Goal: Task Accomplishment & Management: Manage account settings

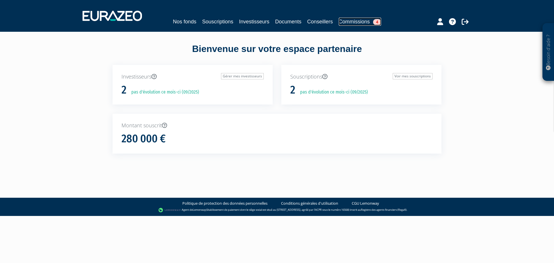
click at [369, 20] on link "Commissions 4" at bounding box center [360, 22] width 42 height 8
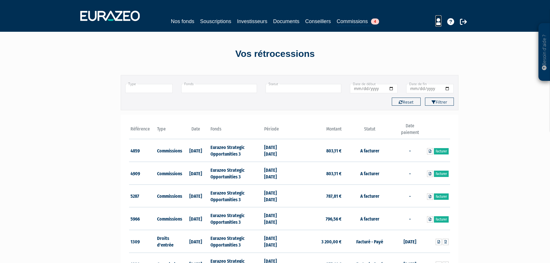
click at [438, 23] on icon at bounding box center [438, 21] width 6 height 7
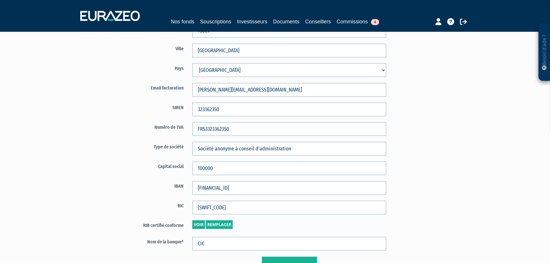
scroll to position [330, 0]
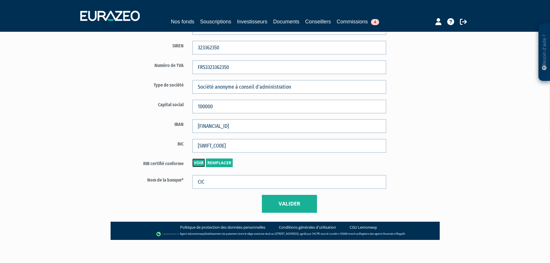
click at [197, 163] on link "Voir" at bounding box center [198, 162] width 13 height 9
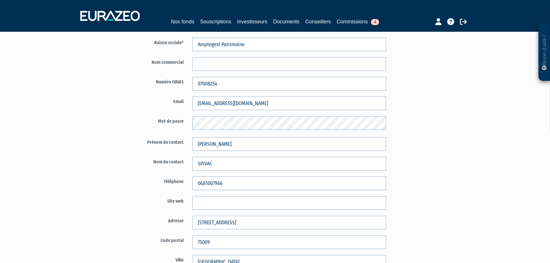
scroll to position [115, 0]
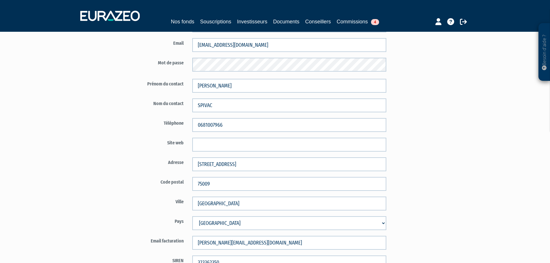
click at [379, 222] on select "Afghanistan Afrique du Sud Albanie Algérie Allemagne Andorre Angola Anguilla An…" at bounding box center [289, 223] width 194 height 14
drag, startPoint x: 451, startPoint y: 202, endPoint x: 449, endPoint y: 198, distance: 4.7
click at [453, 202] on div "Code distributeur 1685 Amplegest Patrimoine 07008254" at bounding box center [290, 195] width 338 height 482
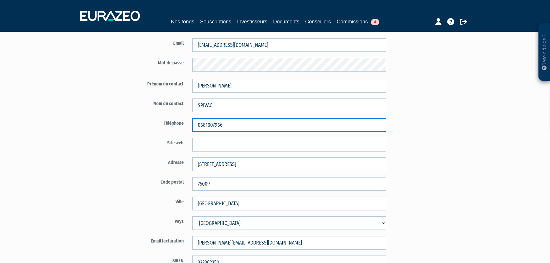
click at [200, 130] on input "0681007966" at bounding box center [289, 125] width 194 height 14
click at [209, 126] on input "0681007966" at bounding box center [289, 125] width 194 height 14
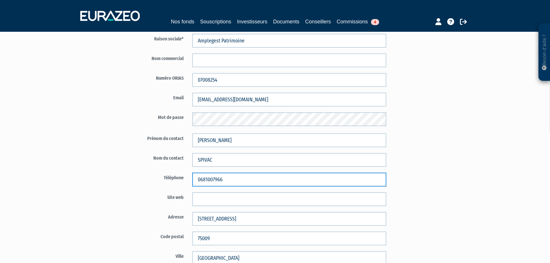
scroll to position [0, 0]
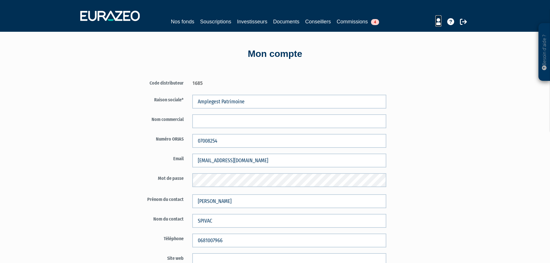
click at [437, 22] on icon at bounding box center [438, 21] width 6 height 7
click at [347, 22] on link "Commissions 4" at bounding box center [358, 22] width 42 height 8
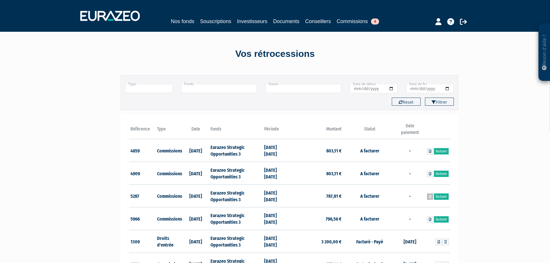
click at [429, 197] on icon at bounding box center [430, 196] width 3 height 3
click at [429, 218] on icon at bounding box center [430, 219] width 3 height 3
drag, startPoint x: 97, startPoint y: 246, endPoint x: 157, endPoint y: 227, distance: 62.7
click at [97, 246] on div "Besoin d'aide ? × J'ai besoin d'aide Si vous avez une question à propos du fonc…" at bounding box center [275, 191] width 550 height 383
click at [434, 21] on div at bounding box center [441, 20] width 66 height 11
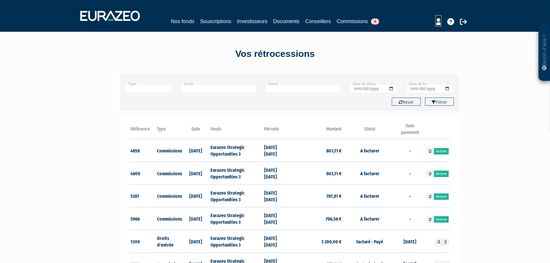
click at [437, 21] on icon at bounding box center [438, 21] width 6 height 7
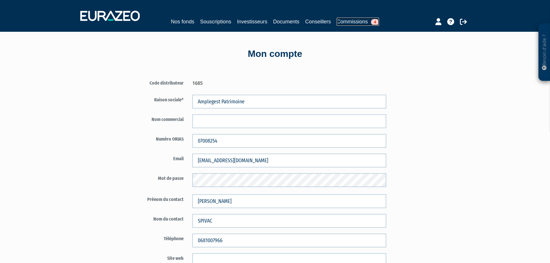
click at [356, 20] on link "Commissions 4" at bounding box center [358, 22] width 42 height 8
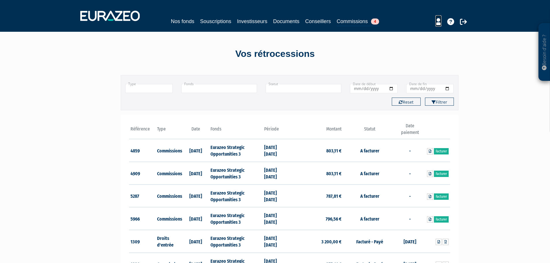
drag, startPoint x: 437, startPoint y: 22, endPoint x: 413, endPoint y: 53, distance: 39.4
click at [437, 22] on icon at bounding box center [438, 21] width 6 height 7
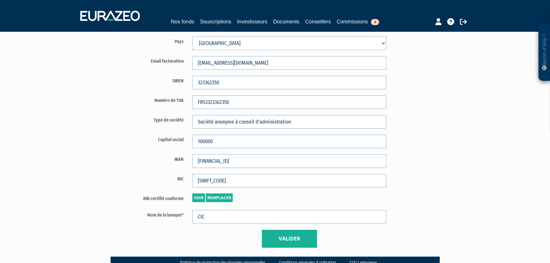
scroll to position [318, 0]
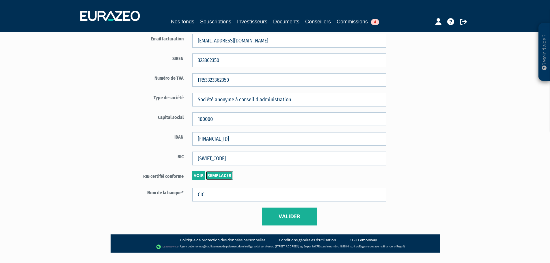
click at [220, 178] on link "Remplacer" at bounding box center [219, 175] width 27 height 9
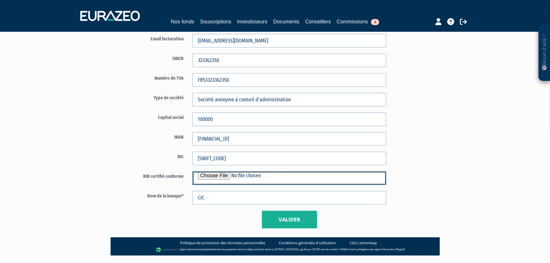
click at [226, 175] on input "file" at bounding box center [289, 178] width 194 height 14
type input "C:\fakepath\BRED AMPLEGEST.pdf"
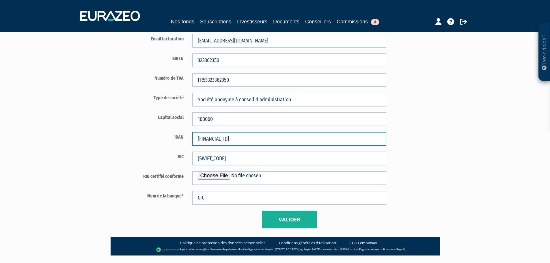
click at [208, 137] on input "[FINANCIAL_ID]" at bounding box center [289, 139] width 194 height 14
drag, startPoint x: 263, startPoint y: 140, endPoint x: 207, endPoint y: 139, distance: 56.3
click at [207, 139] on input "FR7630066107410001150250123" at bounding box center [289, 139] width 194 height 14
type input "[FINANCIAL_ID]"
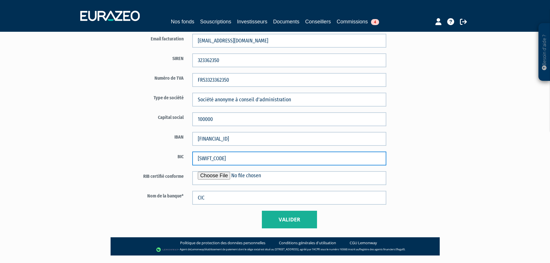
drag, startPoint x: 221, startPoint y: 158, endPoint x: 173, endPoint y: 156, distance: 48.2
click at [175, 157] on div "BIC CMCIFRPP" at bounding box center [256, 159] width 270 height 14
type input "[SWIFT_CODE]"
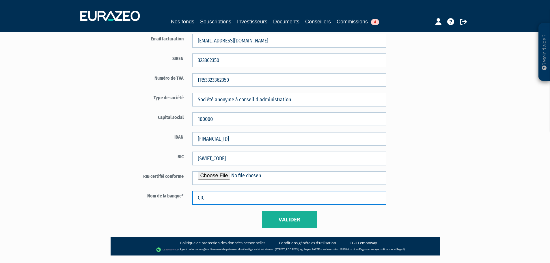
drag, startPoint x: 185, startPoint y: 199, endPoint x: 173, endPoint y: 200, distance: 12.4
click at [173, 200] on div "Nom de la banque* CIC" at bounding box center [256, 198] width 270 height 14
type input "BRED"
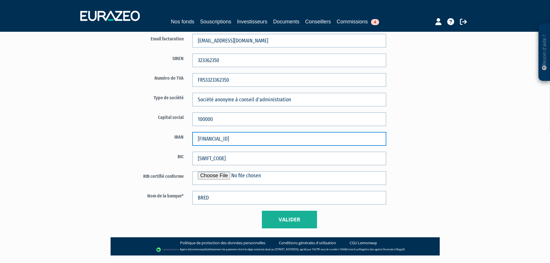
drag, startPoint x: 217, startPoint y: 139, endPoint x: 225, endPoint y: 139, distance: 7.8
click at [225, 139] on input "[FINANCIAL_ID]" at bounding box center [289, 139] width 194 height 14
click at [245, 139] on input "[FINANCIAL_ID]" at bounding box center [289, 139] width 194 height 14
click at [253, 143] on input "[FINANCIAL_ID]" at bounding box center [289, 139] width 194 height 14
click at [262, 141] on input "[FINANCIAL_ID]" at bounding box center [289, 139] width 194 height 14
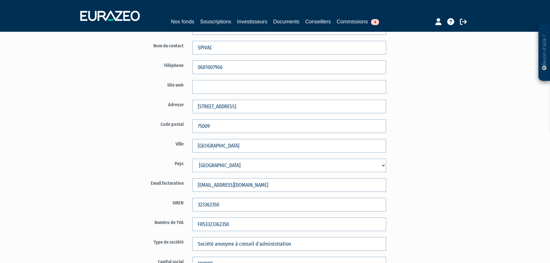
scroll to position [202, 0]
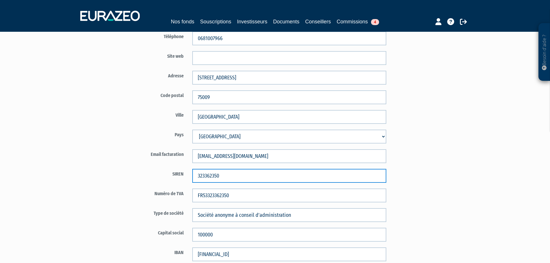
drag, startPoint x: 223, startPoint y: 173, endPoint x: 189, endPoint y: 173, distance: 34.6
click at [189, 173] on div "323362350" at bounding box center [289, 176] width 203 height 14
paste input "494624273"
type input "494624273"
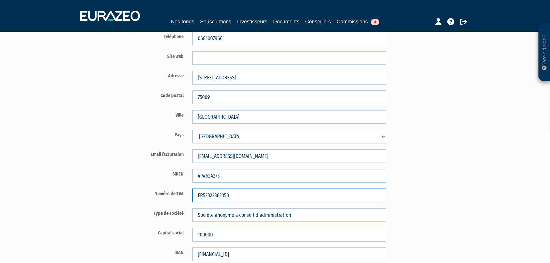
drag, startPoint x: 234, startPoint y: 196, endPoint x: 204, endPoint y: 194, distance: 30.1
click at [204, 194] on input "FR53323362350" at bounding box center [289, 195] width 194 height 14
type input "FR59414908624"
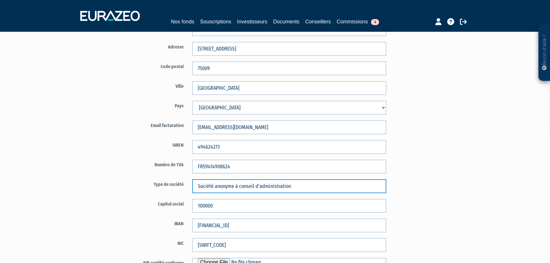
drag, startPoint x: 295, startPoint y: 188, endPoint x: 180, endPoint y: 186, distance: 114.6
click at [180, 186] on div "Type de société Société anonyme à conseil d'administration" at bounding box center [256, 186] width 270 height 14
type input "A"
type input "Société par actions simplifiée"
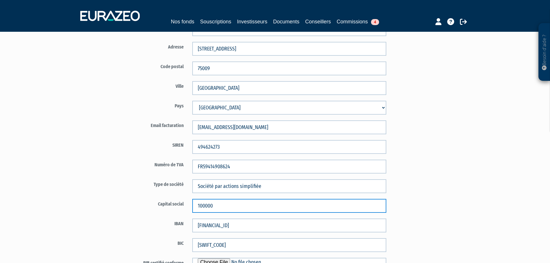
drag, startPoint x: 225, startPoint y: 205, endPoint x: 188, endPoint y: 207, distance: 36.4
click at [188, 207] on div "100000" at bounding box center [289, 206] width 203 height 14
type input "1528300"
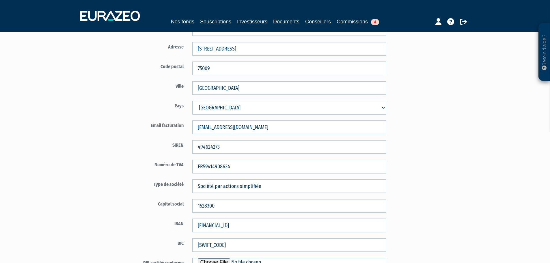
click at [110, 206] on div "Code distributeur 1685 Amplegest Patrimoine 07008254" at bounding box center [217, 81] width 222 height 486
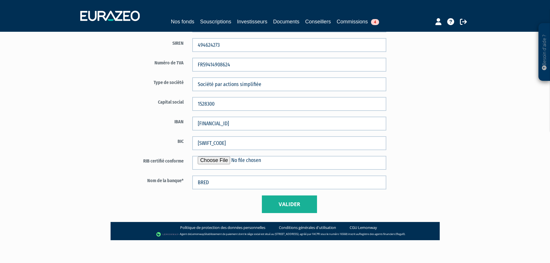
scroll to position [333, 0]
click at [312, 203] on button "Valider" at bounding box center [289, 204] width 55 height 18
